Goal: Task Accomplishment & Management: Manage account settings

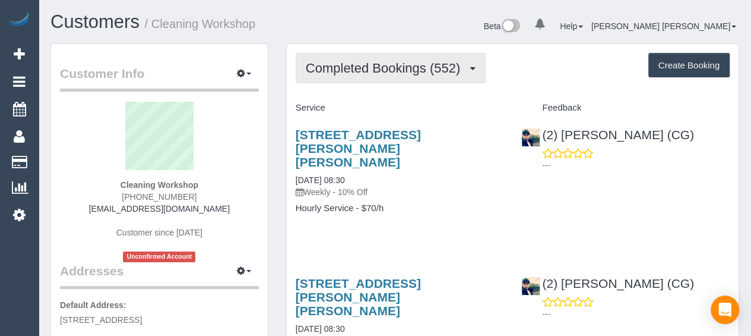
click at [369, 62] on span "Completed Bookings (552)" at bounding box center [386, 68] width 160 height 15
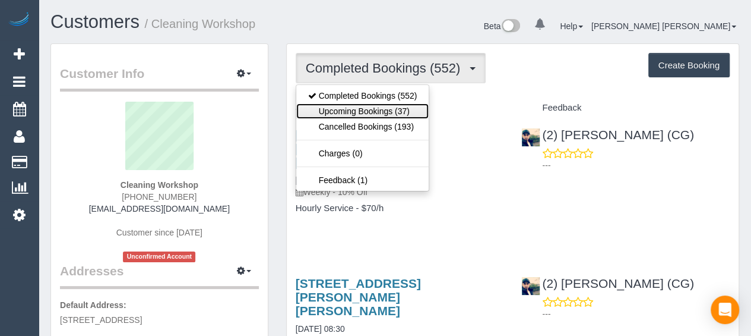
click at [365, 109] on link "Upcoming Bookings (37)" at bounding box center [362, 110] width 133 height 15
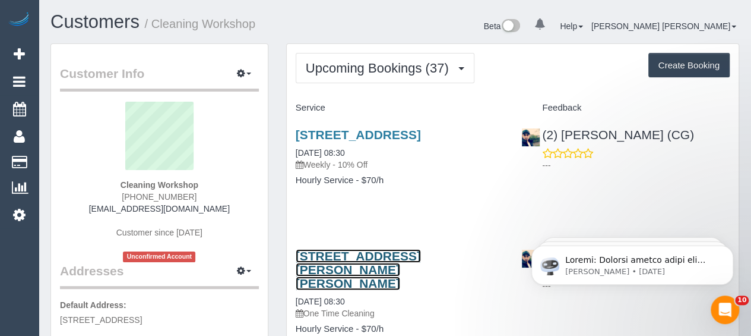
click at [374, 267] on link "[STREET_ADDRESS][PERSON_NAME][PERSON_NAME]" at bounding box center [358, 269] width 125 height 41
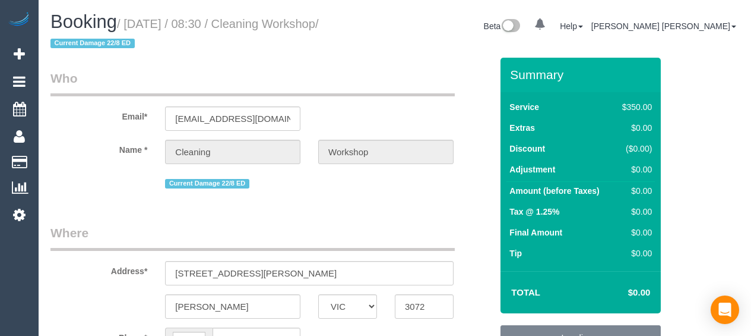
select select "VIC"
select select "300"
select select "number:28"
select select "object:1496"
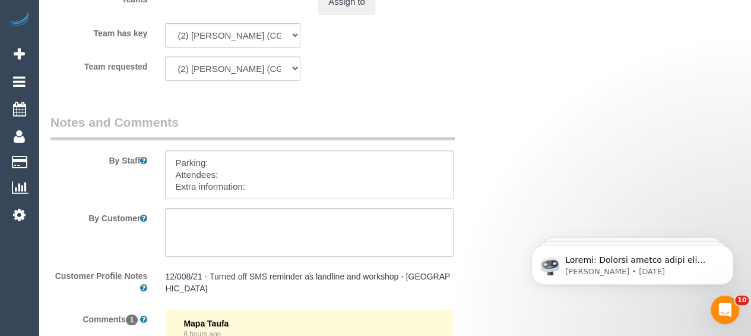
scroll to position [2019, 0]
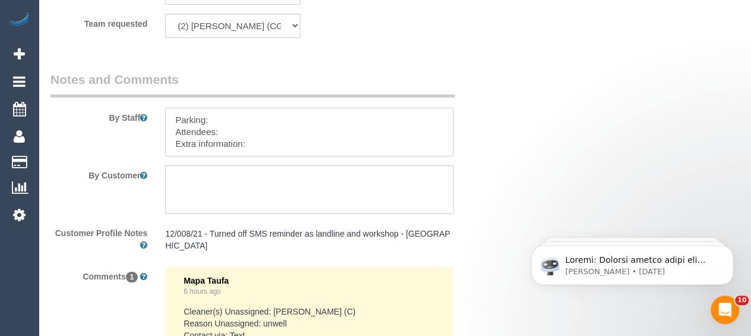
click at [280, 137] on textarea at bounding box center [309, 131] width 289 height 49
click at [271, 144] on textarea at bounding box center [309, 131] width 289 height 49
paste textarea "The candidates for tomorrow are Antony (Co) +61434847206, Allie (PT.Co) +614785…"
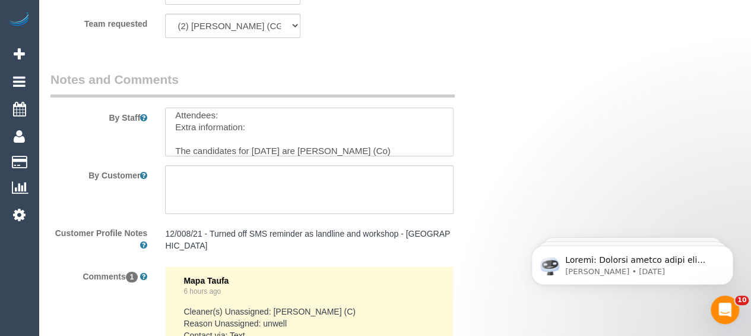
scroll to position [40, 0]
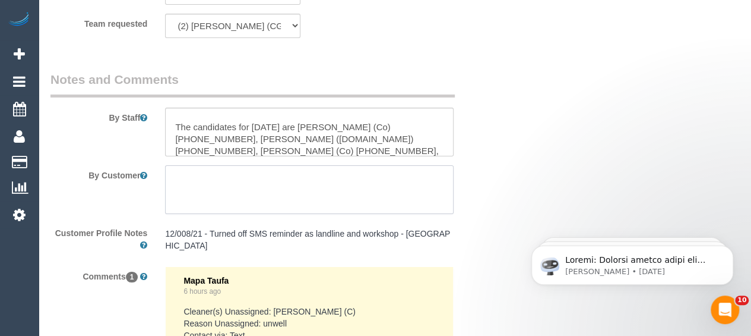
drag, startPoint x: 196, startPoint y: 205, endPoint x: 134, endPoint y: 150, distance: 83.7
click at [135, 151] on sui-booking-comments "By Staff By Customer Customer Profile Notes 12/008/21 - Turned off SMS reminder…" at bounding box center [270, 271] width 441 height 400
click at [203, 112] on textarea at bounding box center [309, 131] width 289 height 49
paste textarea "Kat"
paste textarea "0423 148 029"
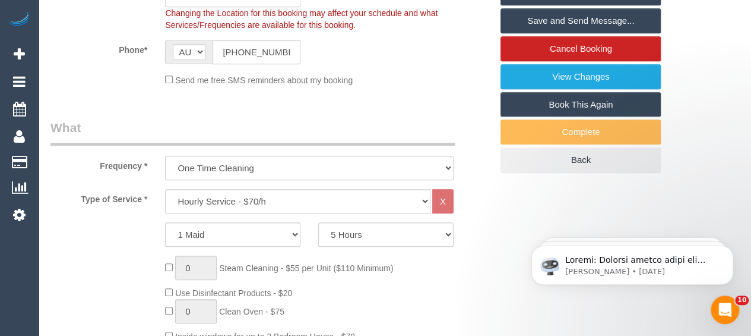
scroll to position [177, 0]
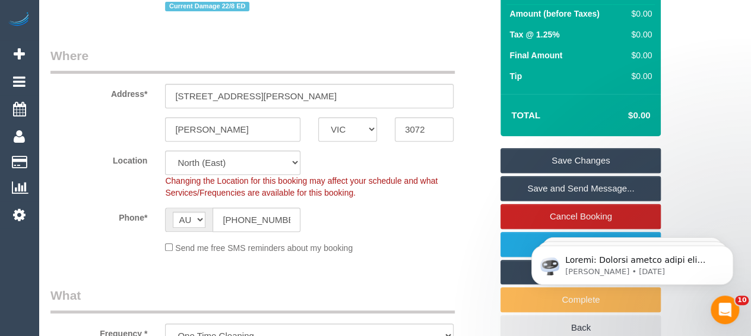
type textarea "Parking: Attendees: Extra information: Kat - 0423 148 029 The candidates for to…"
click at [556, 152] on link "Save Changes" at bounding box center [581, 160] width 160 height 25
